Goal: Transaction & Acquisition: Purchase product/service

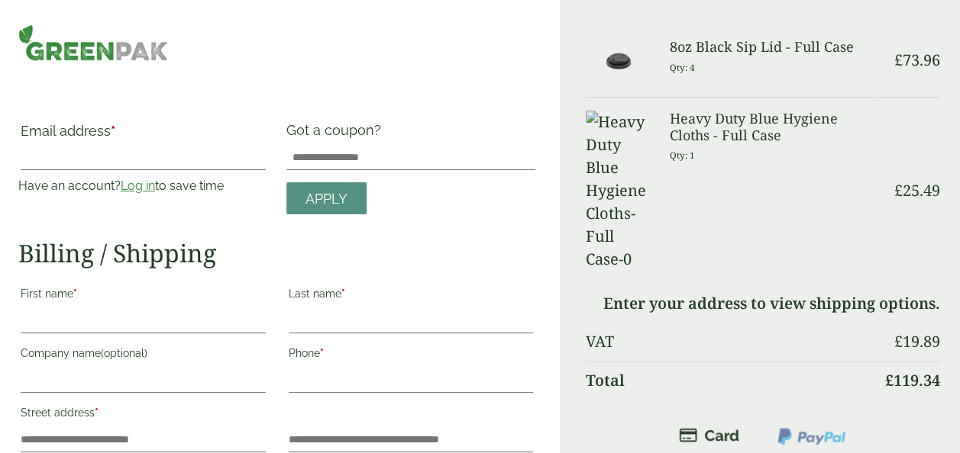
select select "**"
click at [147, 188] on link "Log in" at bounding box center [138, 186] width 34 height 15
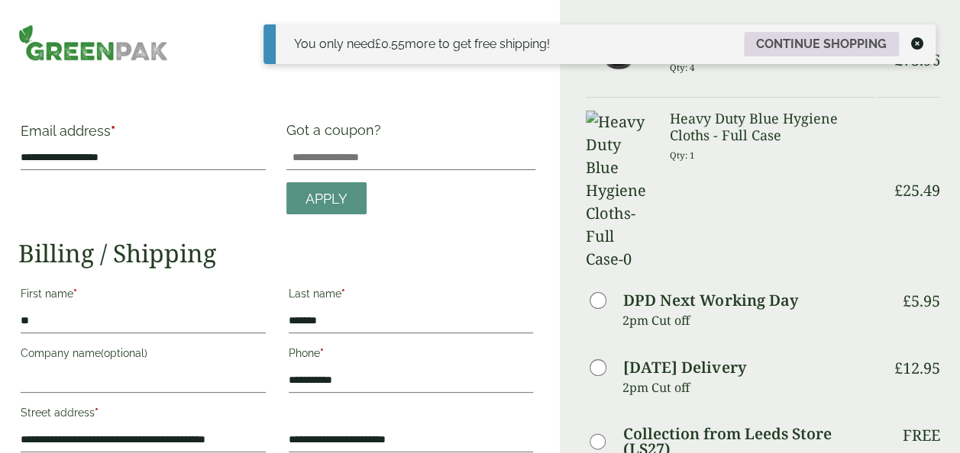
click at [786, 41] on link "Continue shopping" at bounding box center [821, 44] width 155 height 24
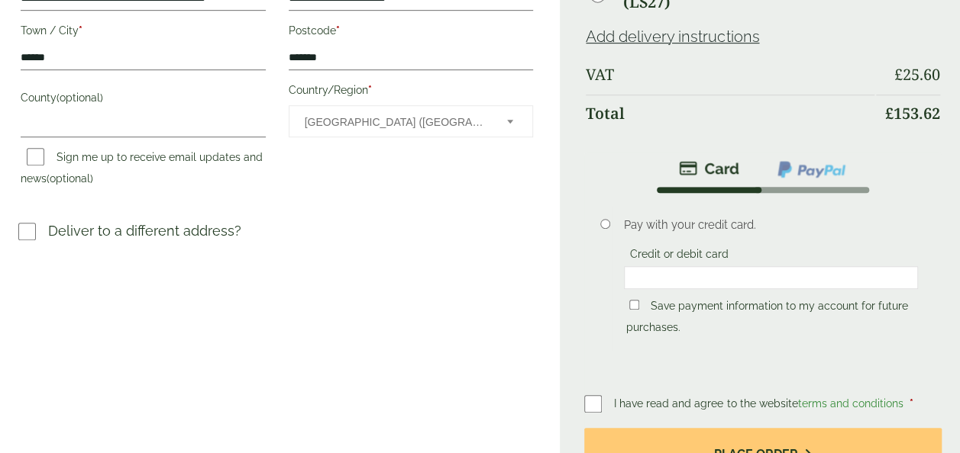
scroll to position [519, 0]
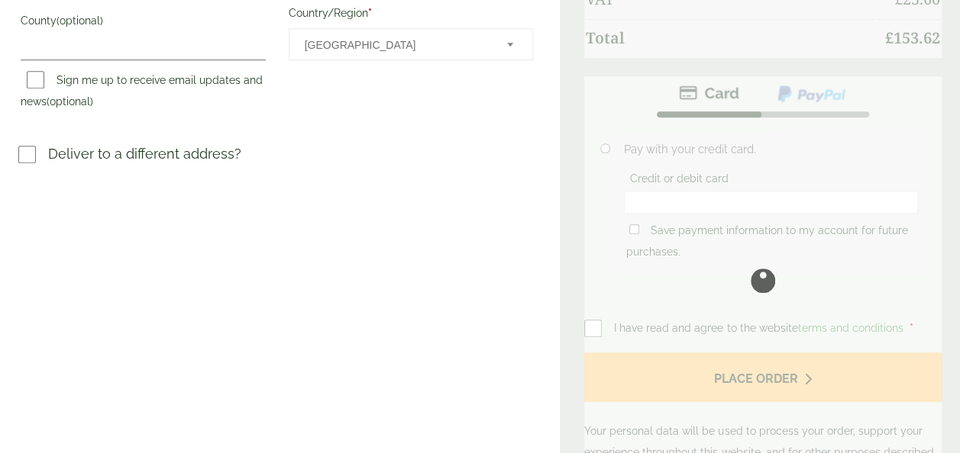
click at [697, 197] on div at bounding box center [762, 280] width 357 height 408
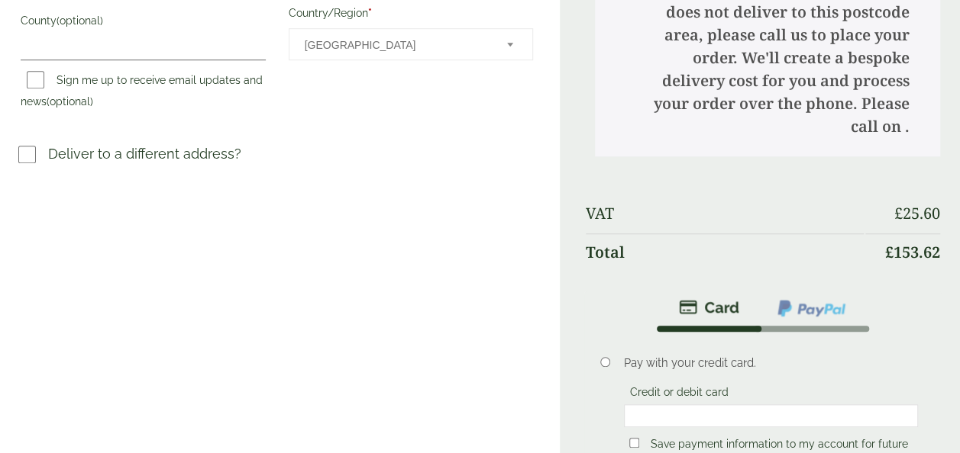
click at [697, 405] on div at bounding box center [771, 416] width 294 height 23
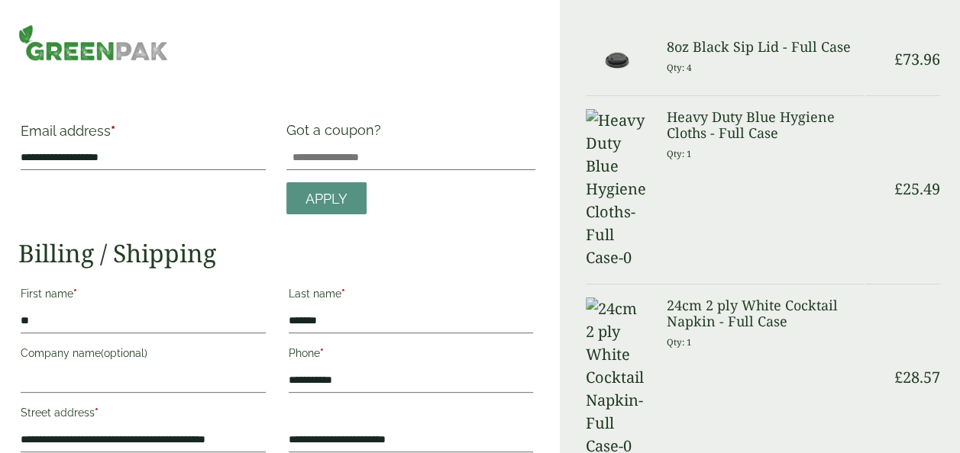
scroll to position [277, 0]
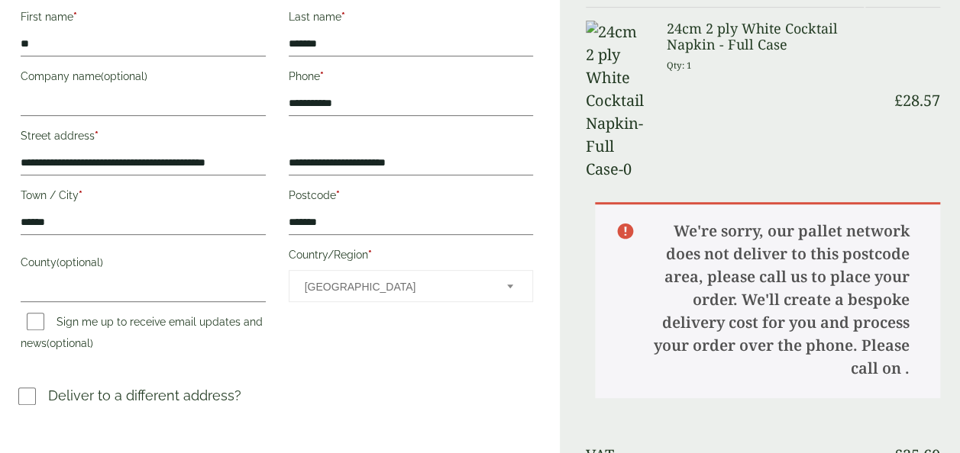
click at [513, 284] on span "Country/Region" at bounding box center [509, 286] width 15 height 20
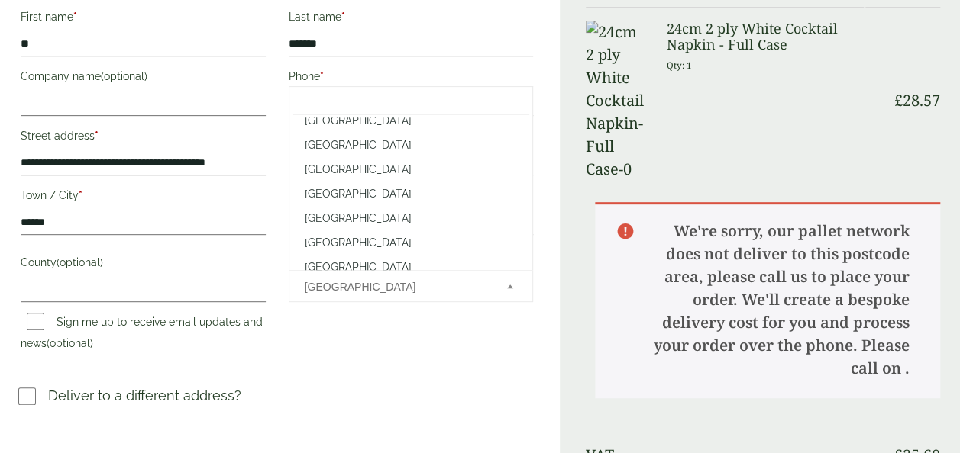
scroll to position [5593, 0]
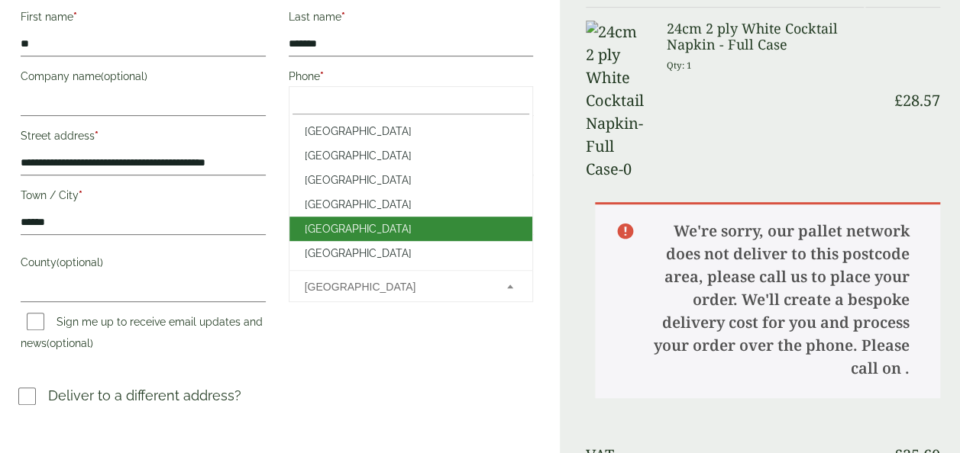
select select "**"
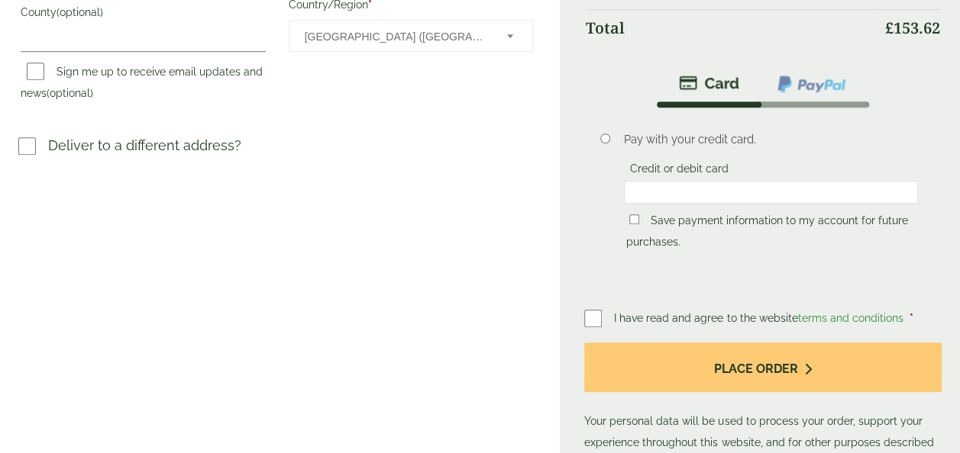
scroll to position [537, 0]
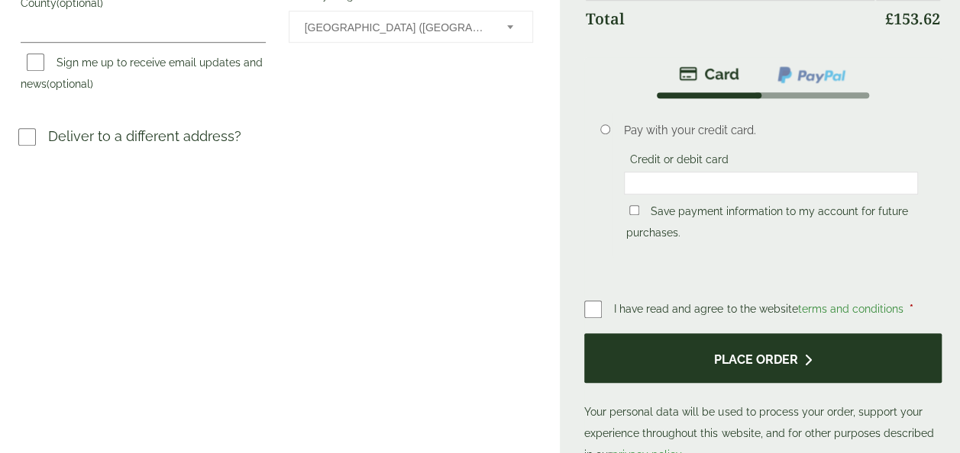
click at [762, 357] on button "Place order" at bounding box center [762, 359] width 357 height 50
